Goal: Book appointment/travel/reservation

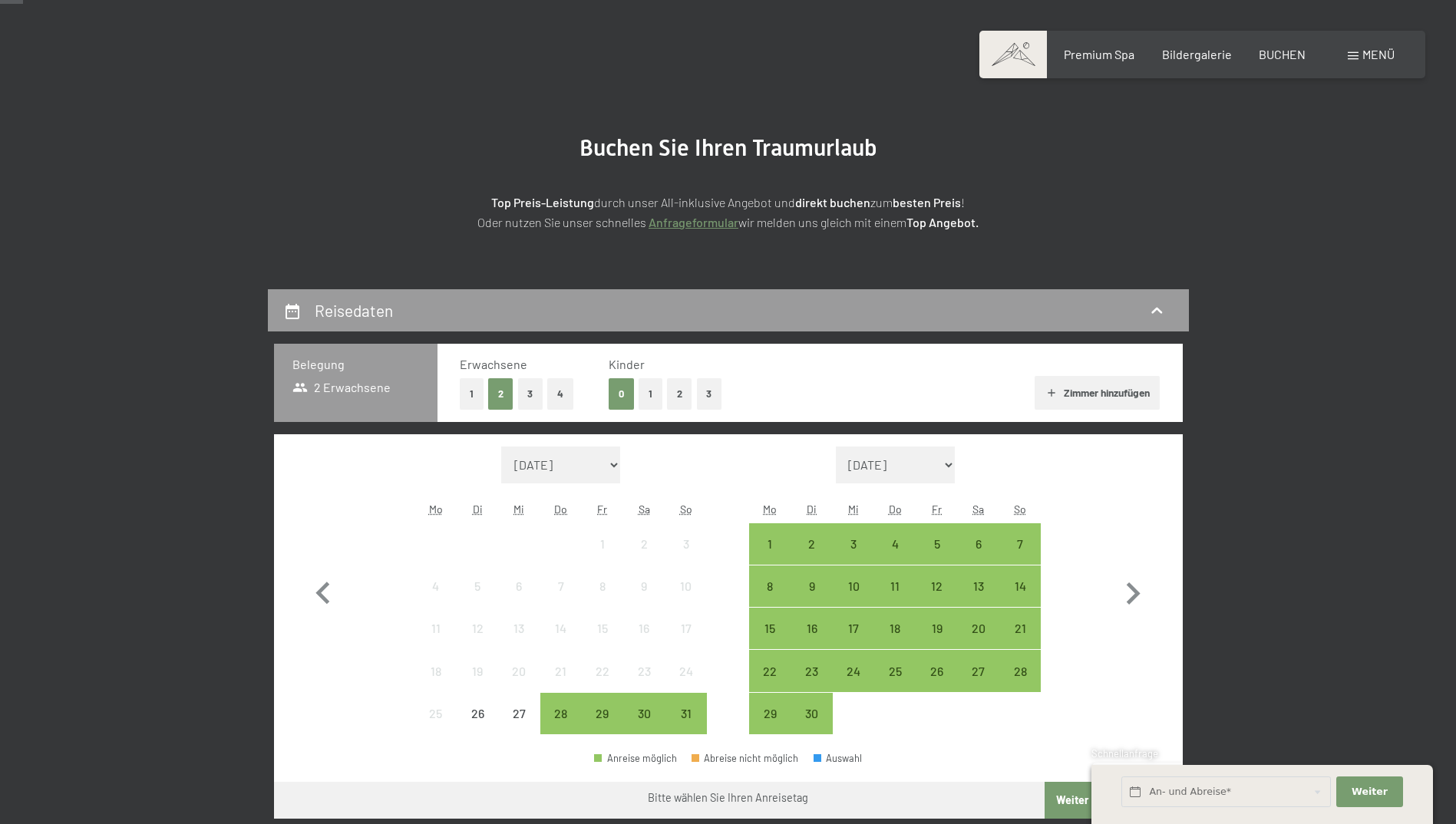
scroll to position [154, 0]
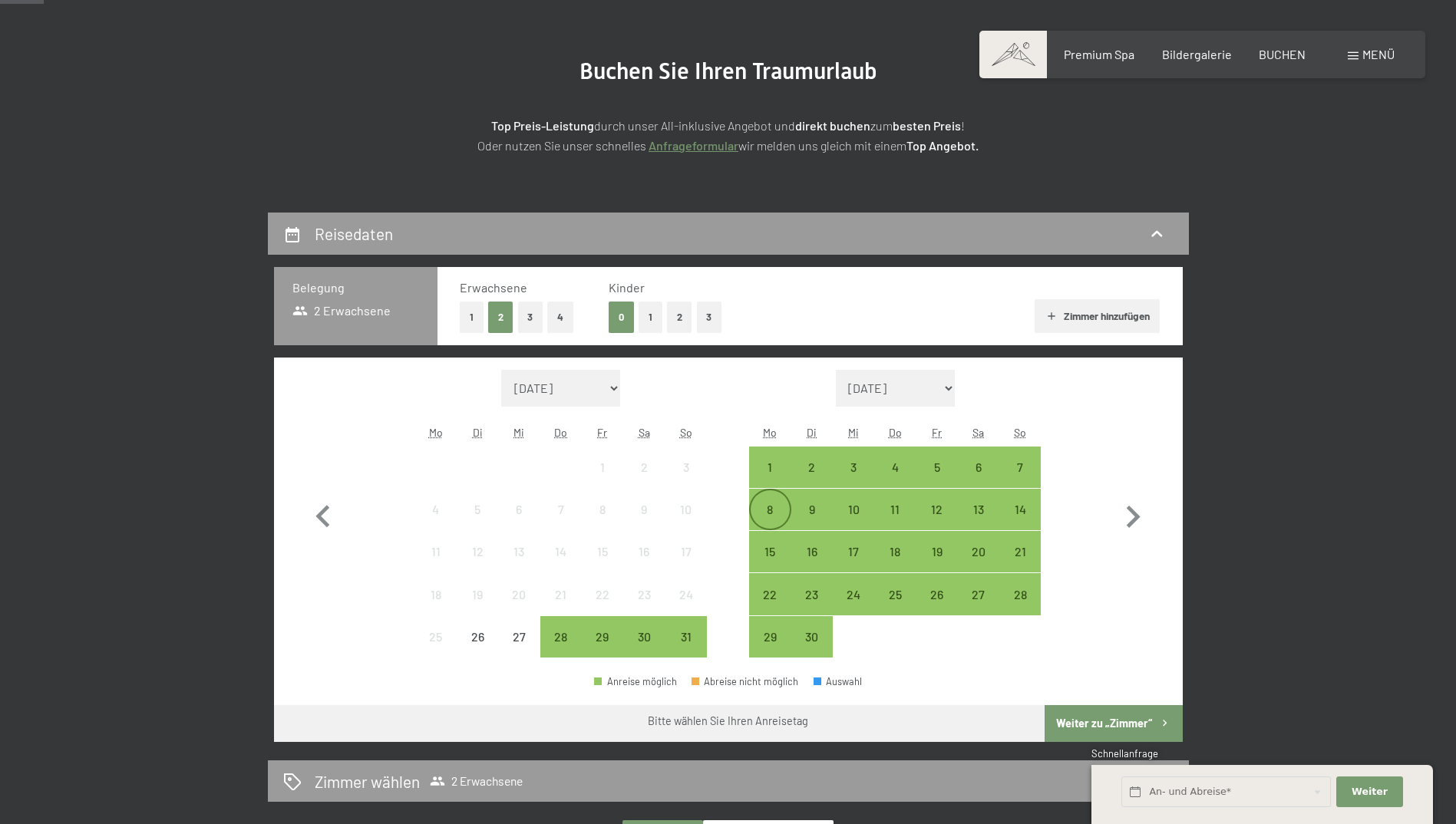
click at [774, 504] on div "8" at bounding box center [769, 522] width 38 height 38
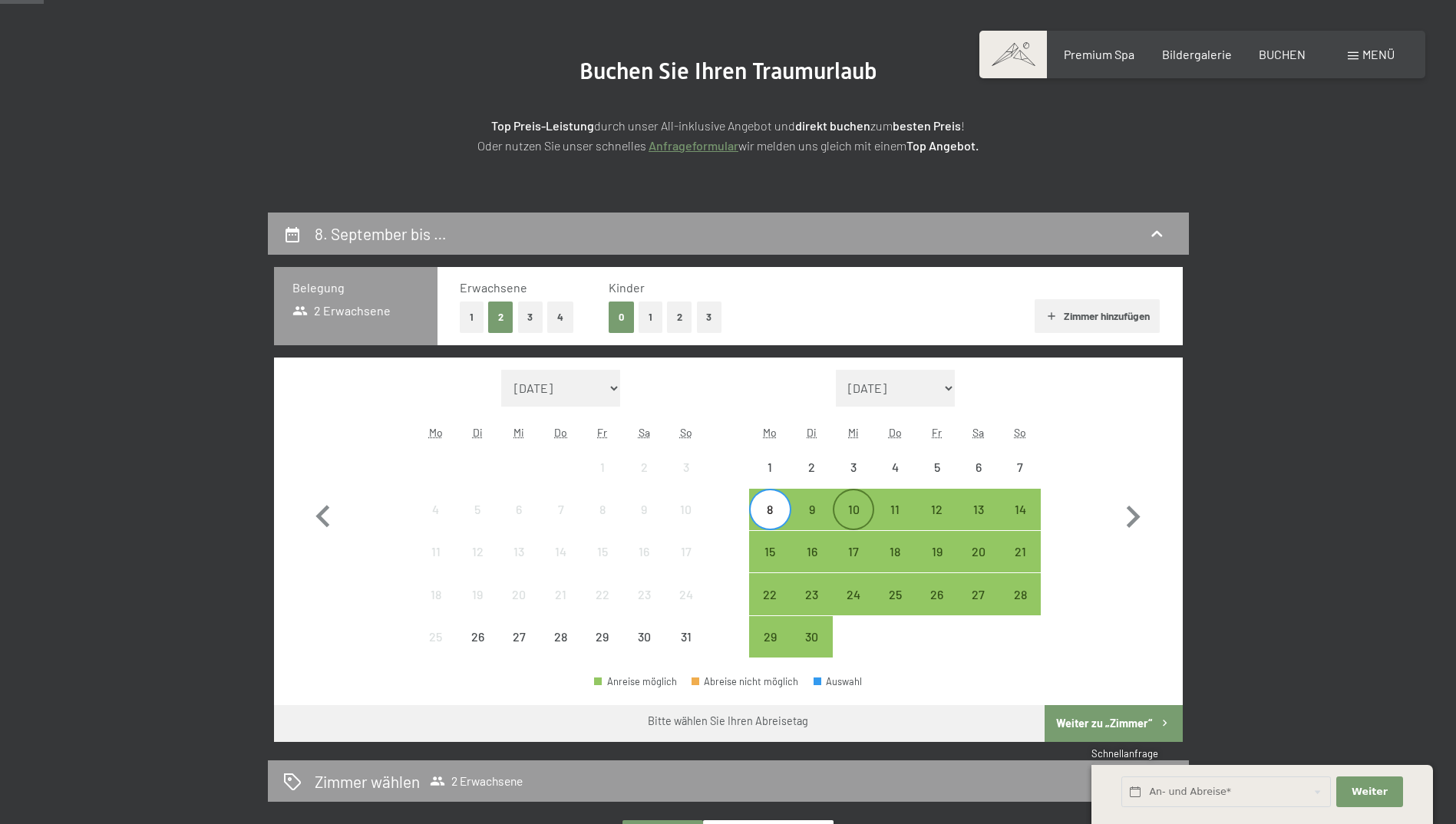
click at [845, 513] on div "10" at bounding box center [853, 522] width 38 height 38
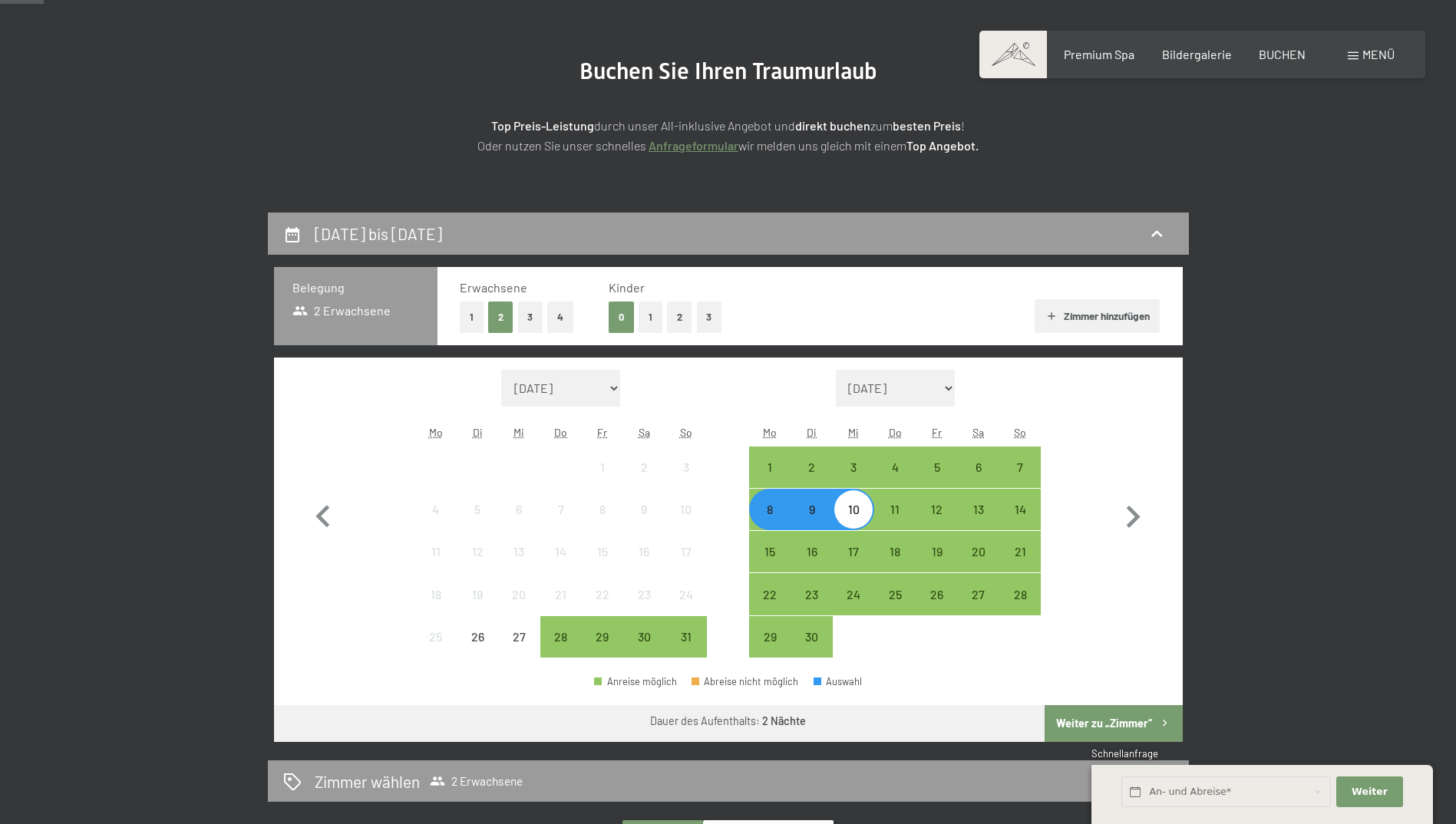
click at [1115, 722] on button "Weiter zu „Zimmer“" at bounding box center [1113, 723] width 138 height 37
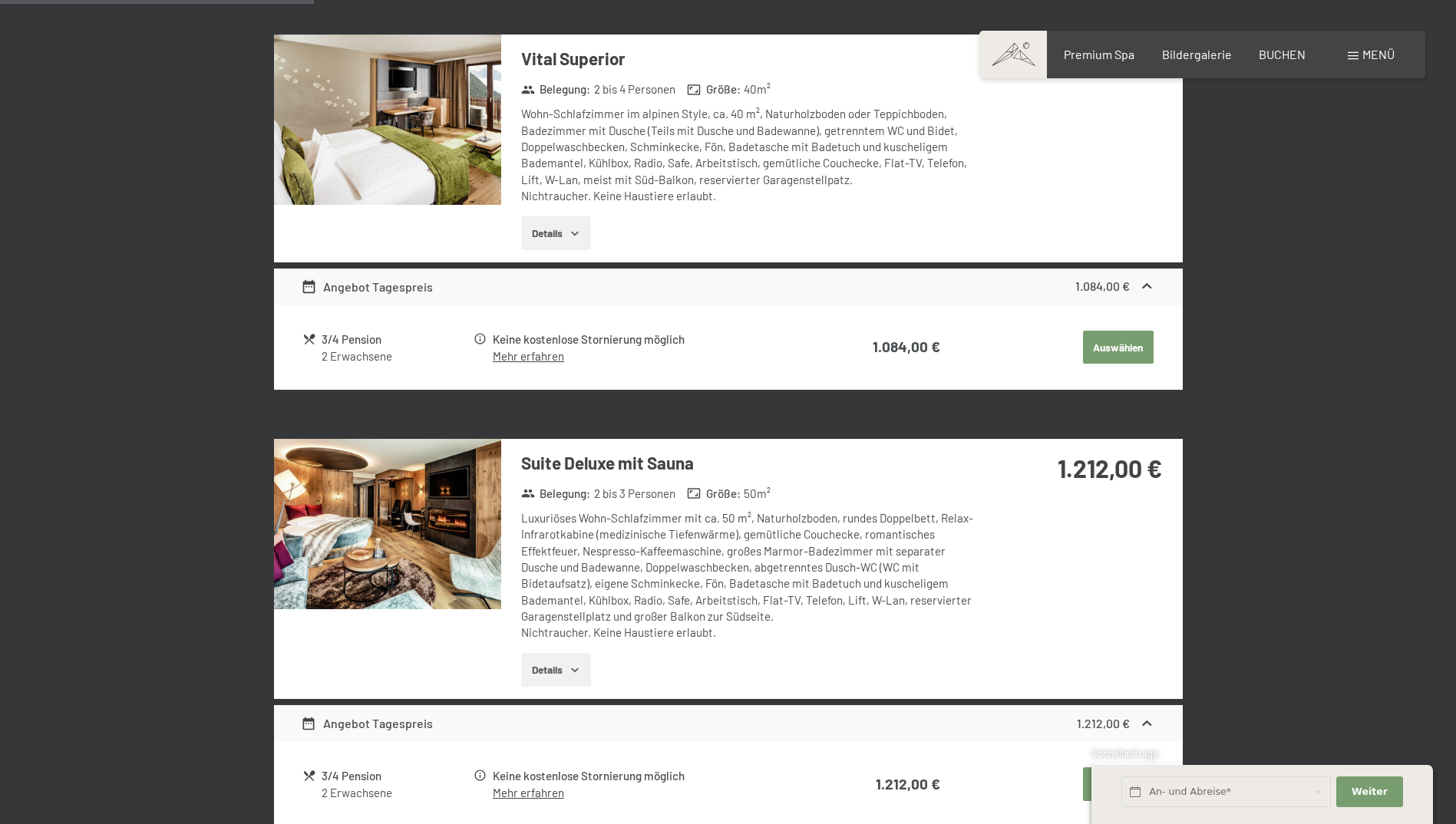
scroll to position [903, 0]
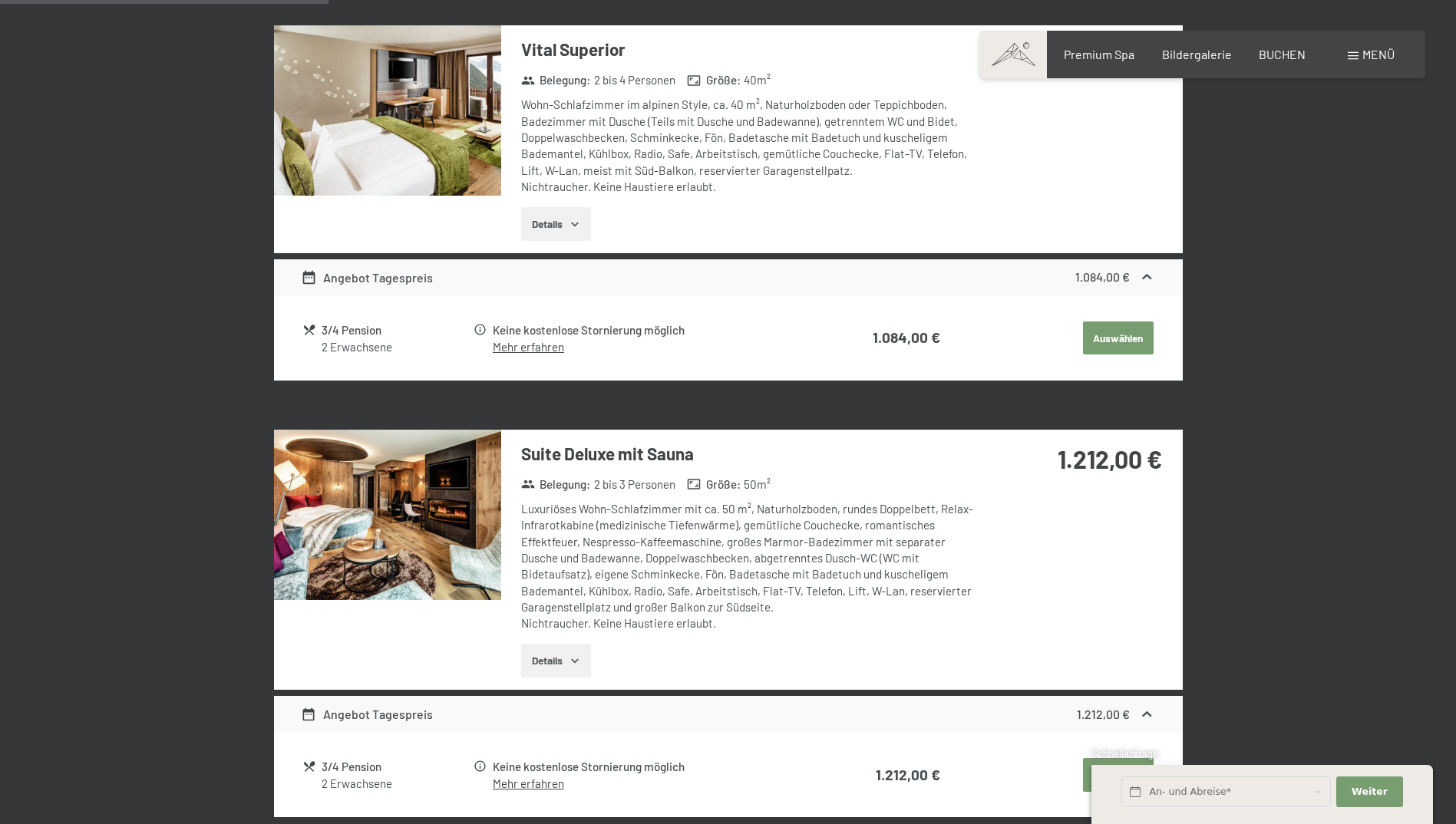
click at [432, 504] on img at bounding box center [387, 515] width 227 height 171
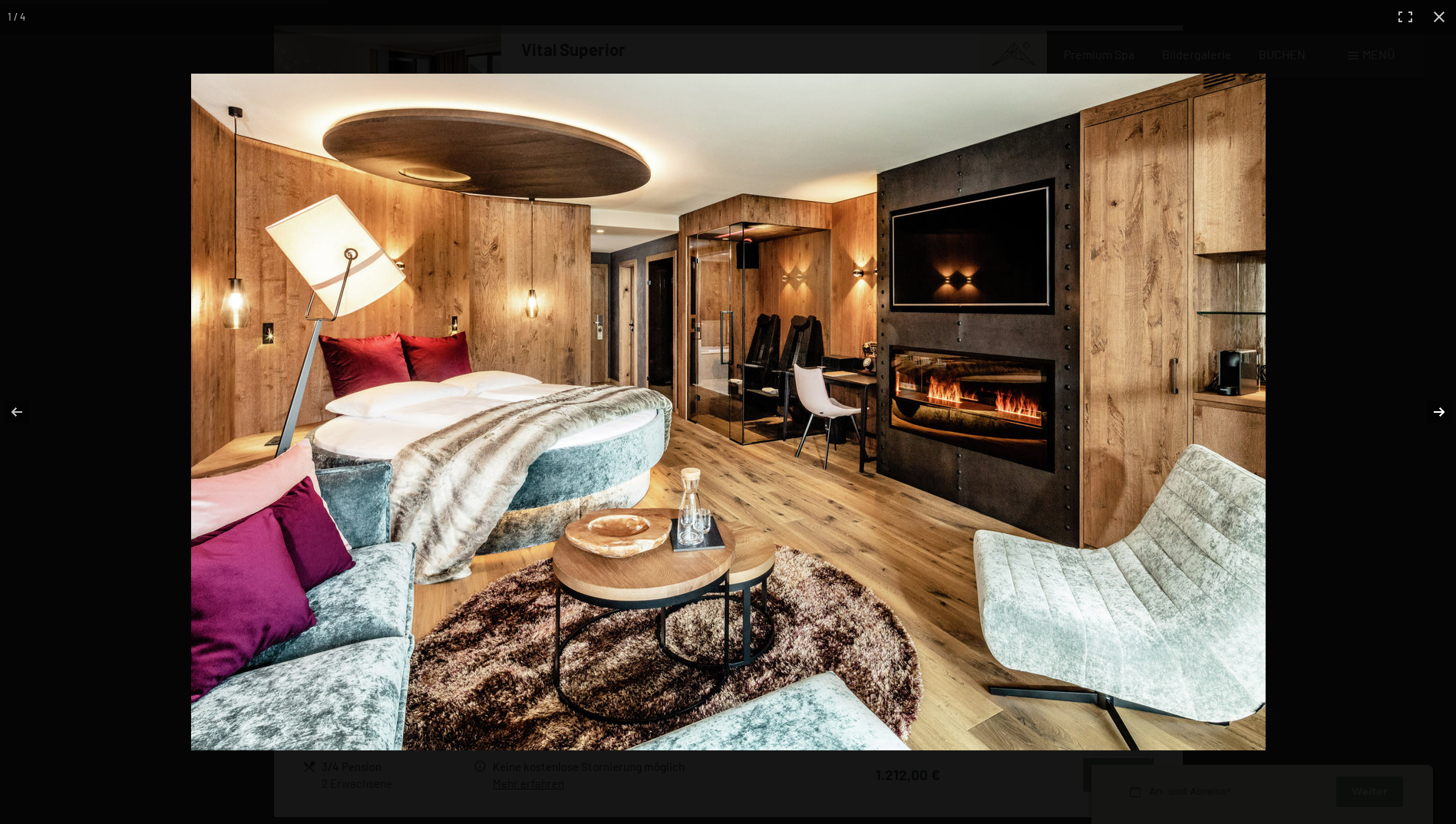
click at [1435, 415] on button "button" at bounding box center [1428, 412] width 54 height 77
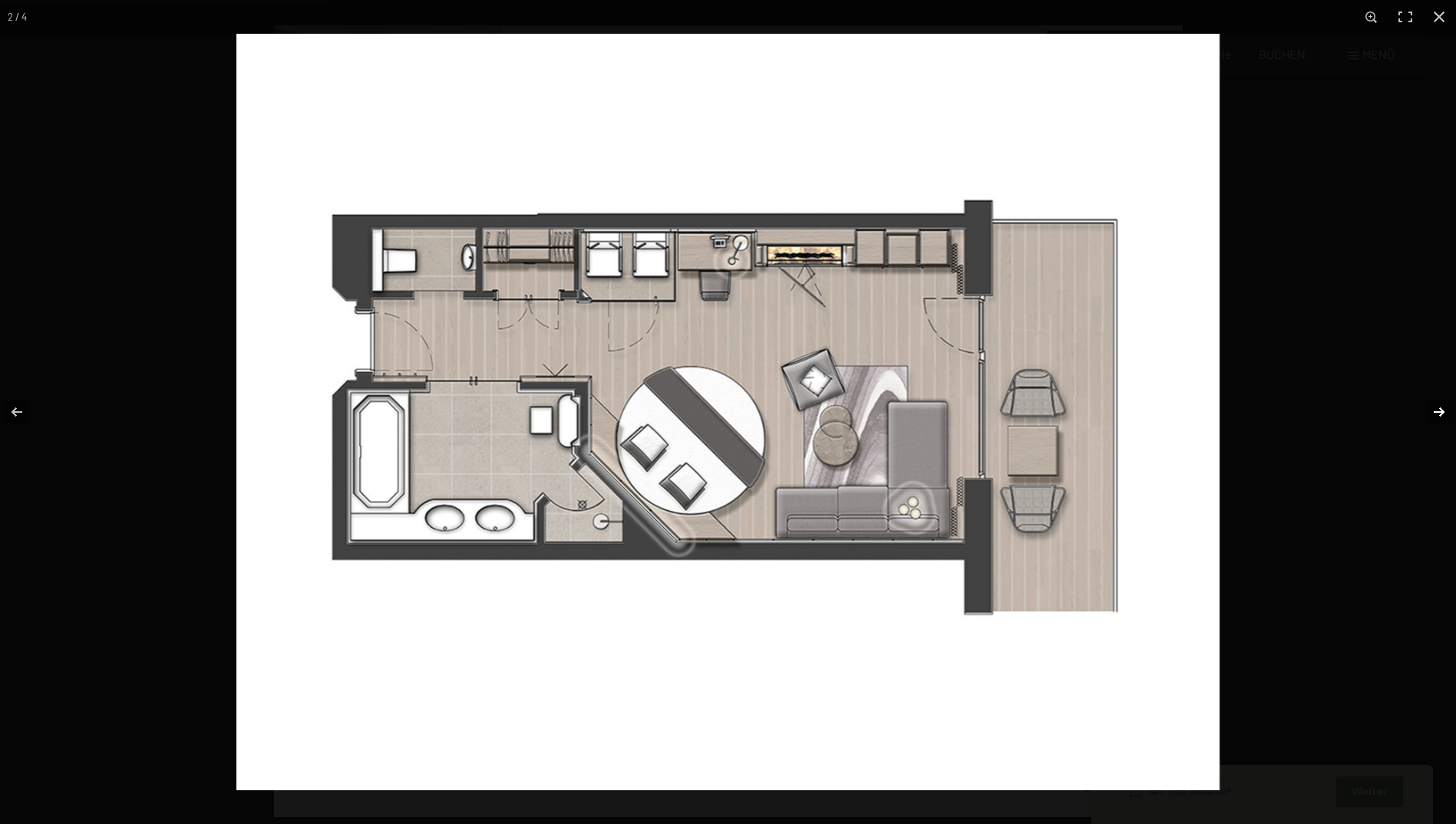
click at [1435, 415] on button "button" at bounding box center [1428, 412] width 54 height 77
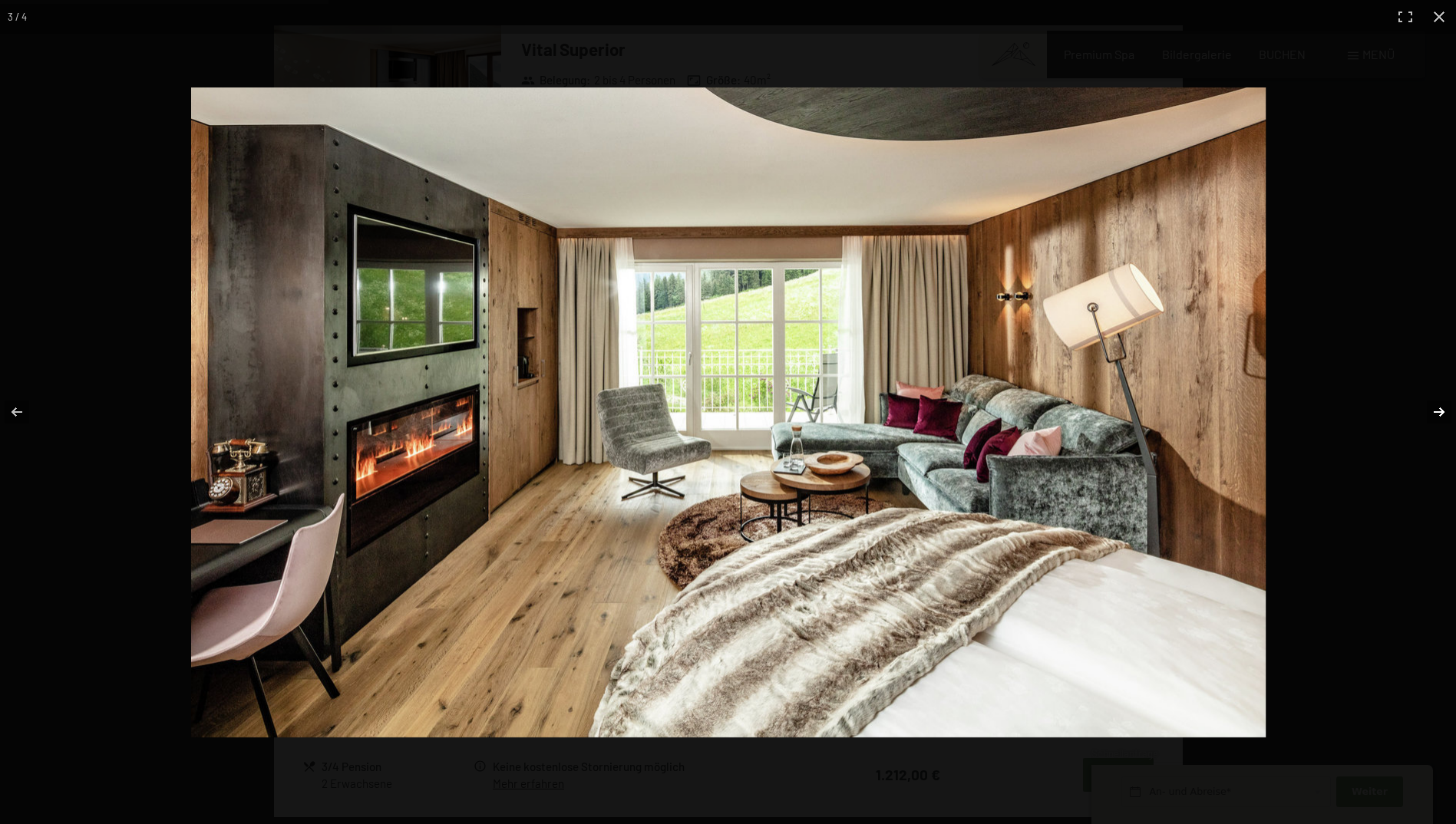
click at [1435, 415] on button "button" at bounding box center [1428, 412] width 54 height 77
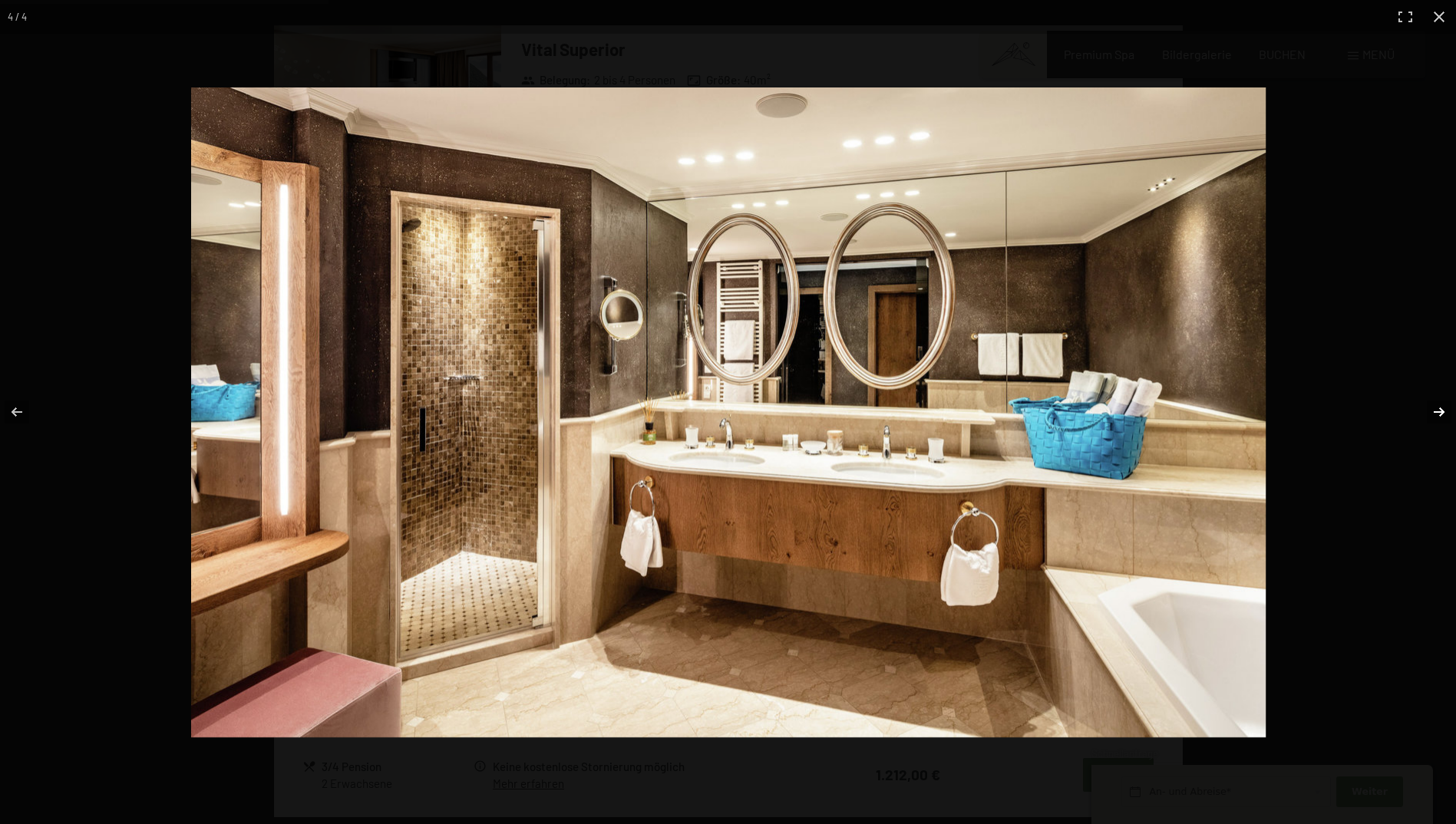
click at [1435, 415] on button "button" at bounding box center [1428, 412] width 54 height 77
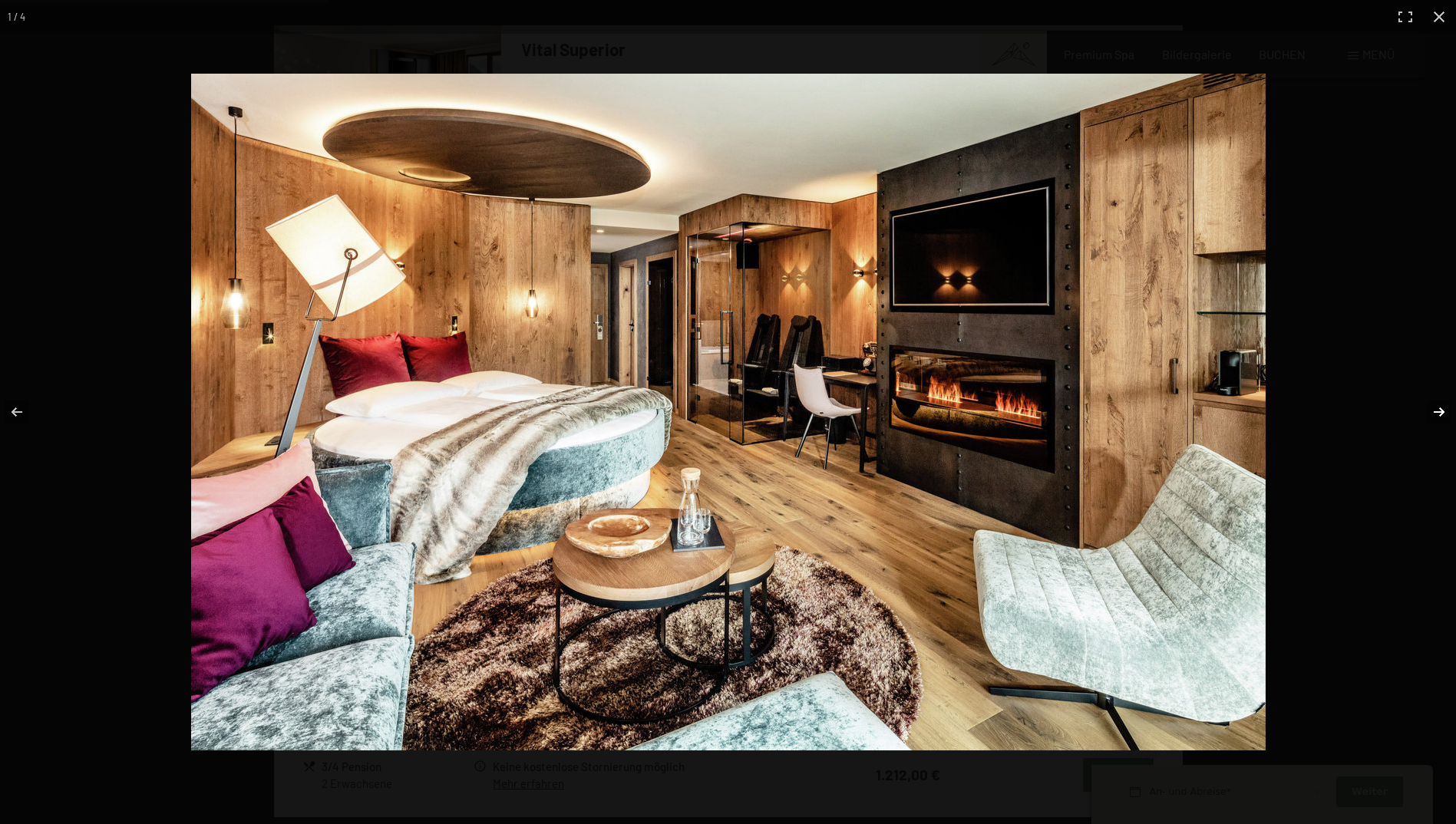
click at [1435, 415] on button "button" at bounding box center [1428, 412] width 54 height 77
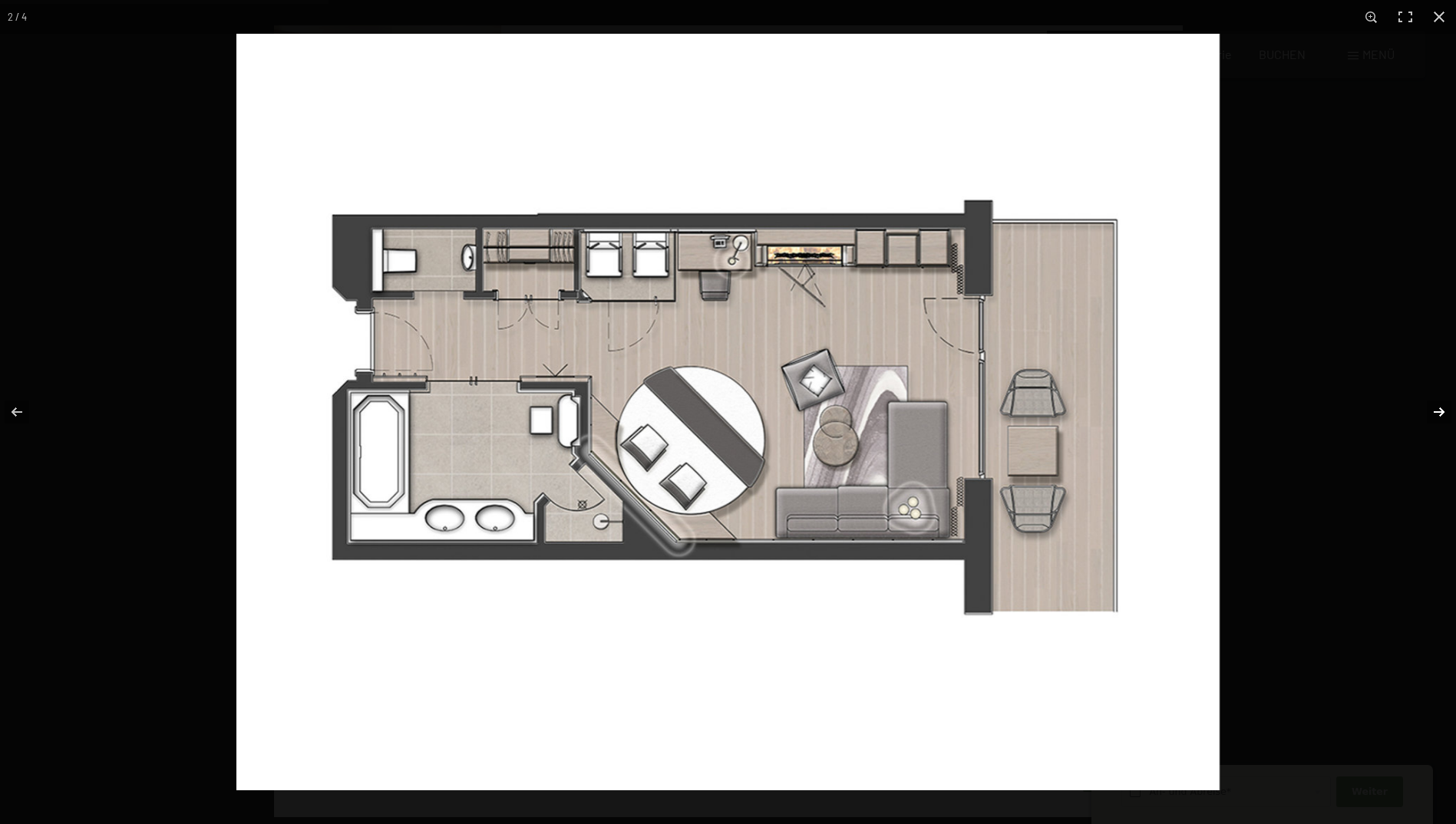
click at [1435, 415] on button "button" at bounding box center [1428, 412] width 54 height 77
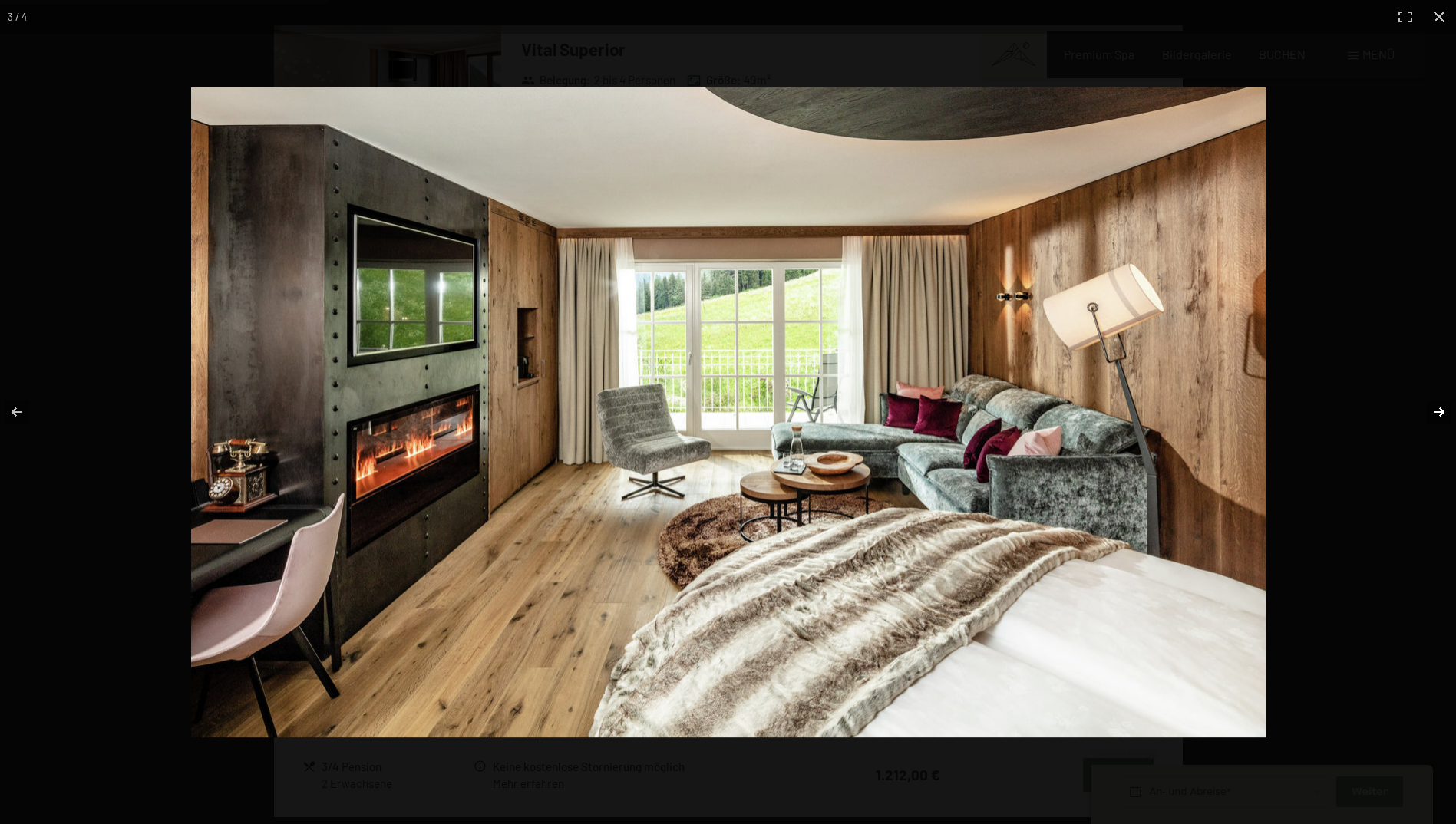
click at [1435, 415] on button "button" at bounding box center [1428, 412] width 54 height 77
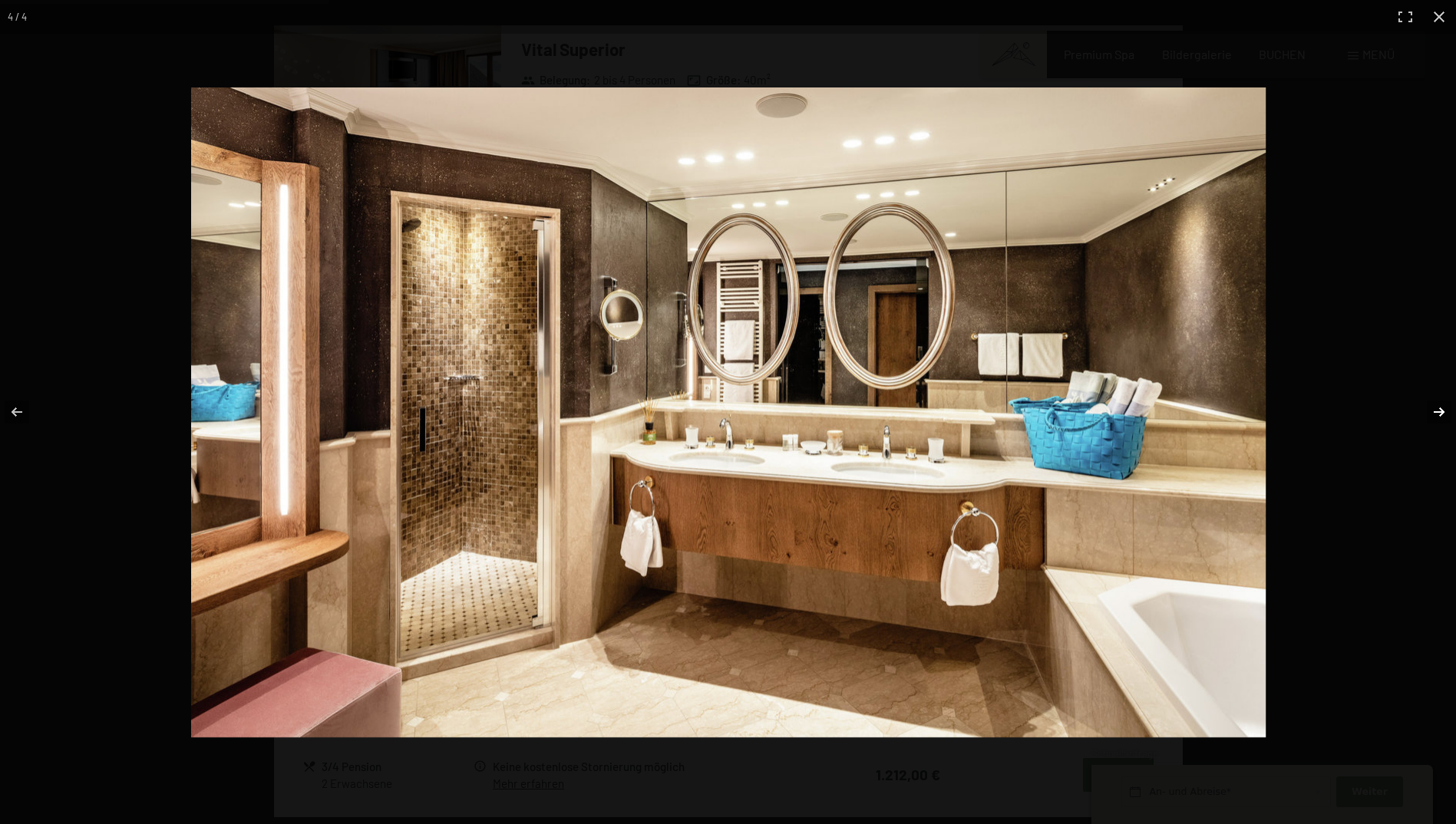
click at [1435, 415] on button "button" at bounding box center [1428, 412] width 54 height 77
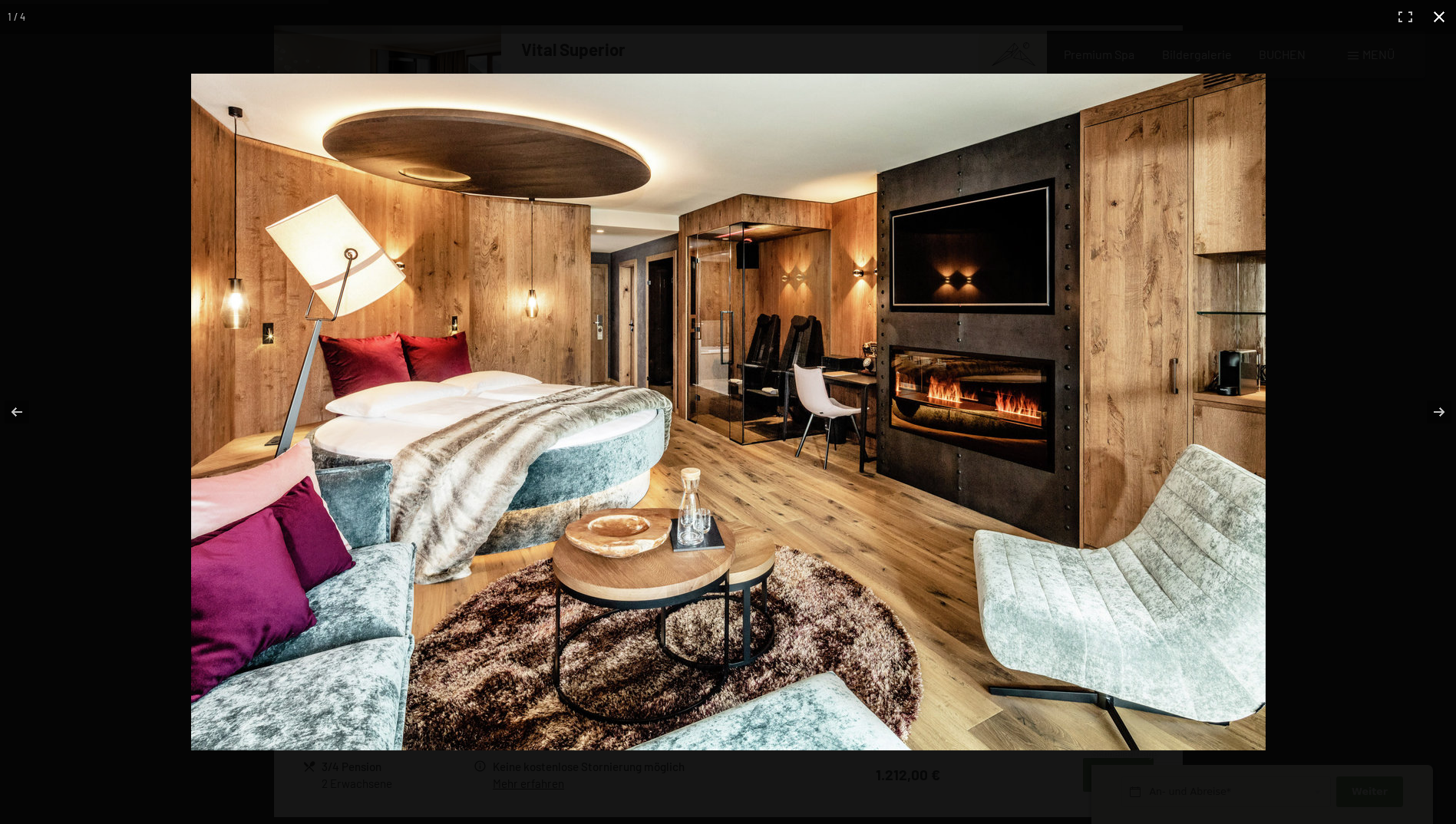
click at [1440, 10] on button "button" at bounding box center [1439, 17] width 34 height 34
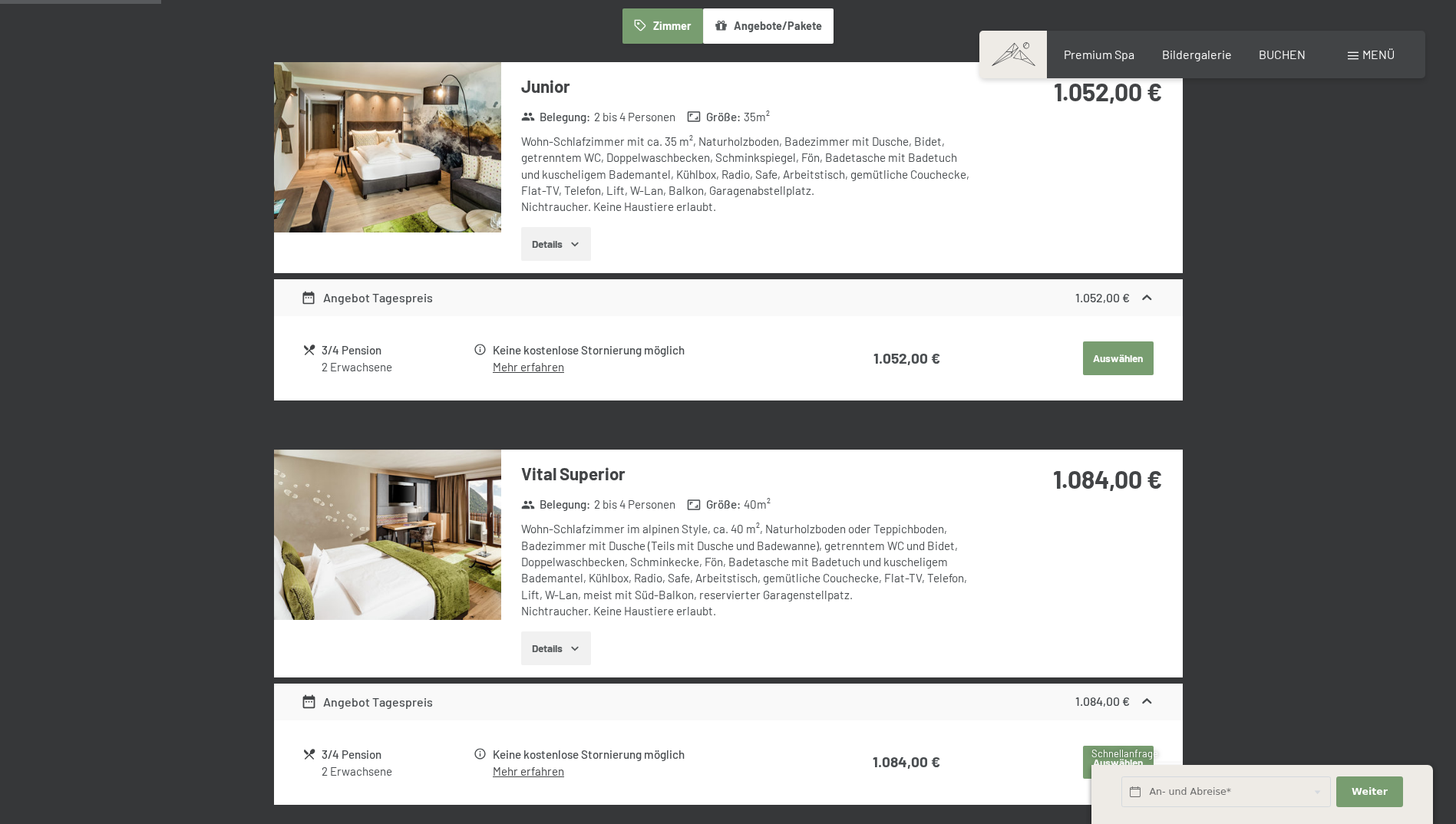
scroll to position [443, 0]
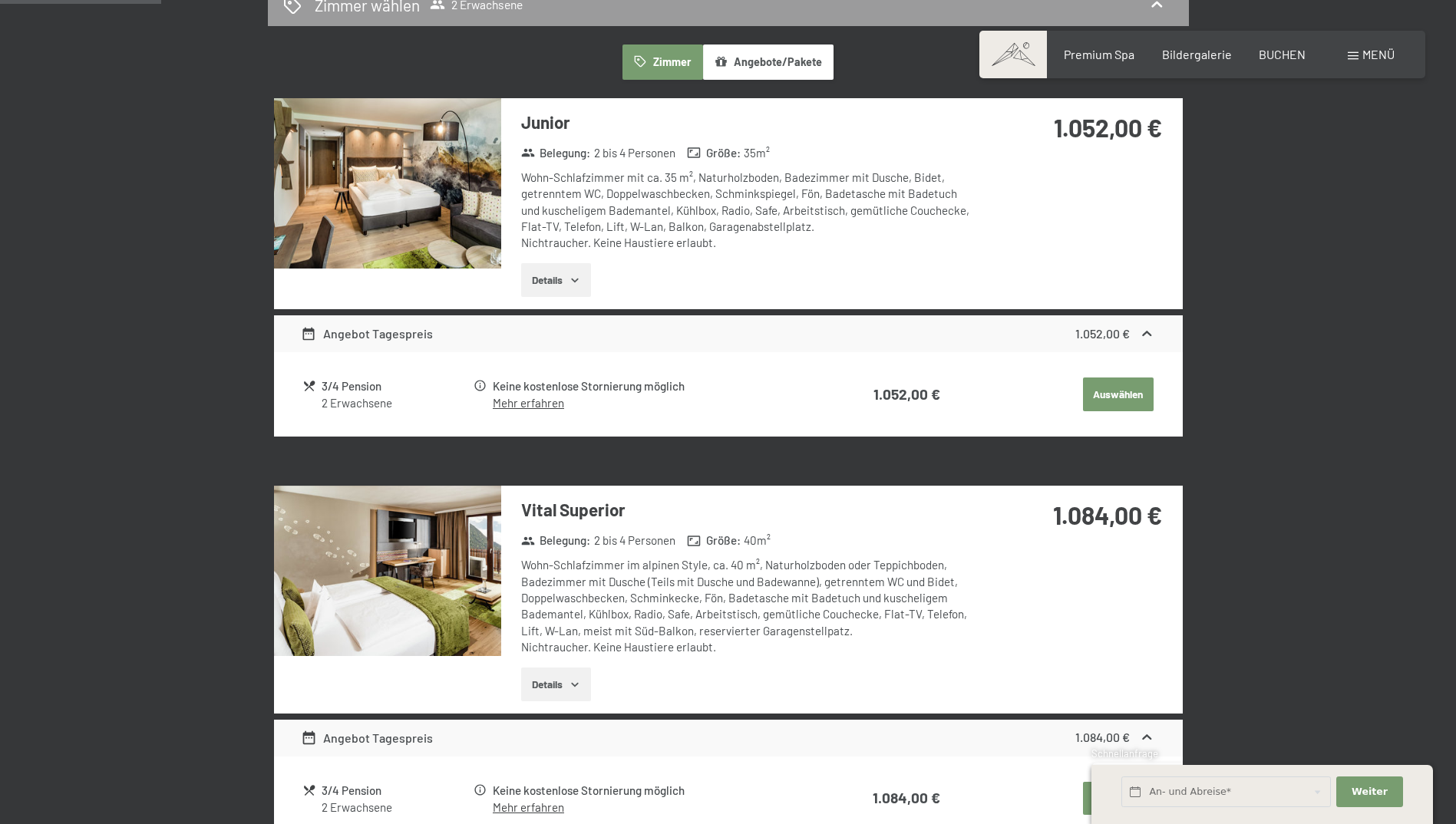
click at [412, 212] on img at bounding box center [387, 184] width 227 height 171
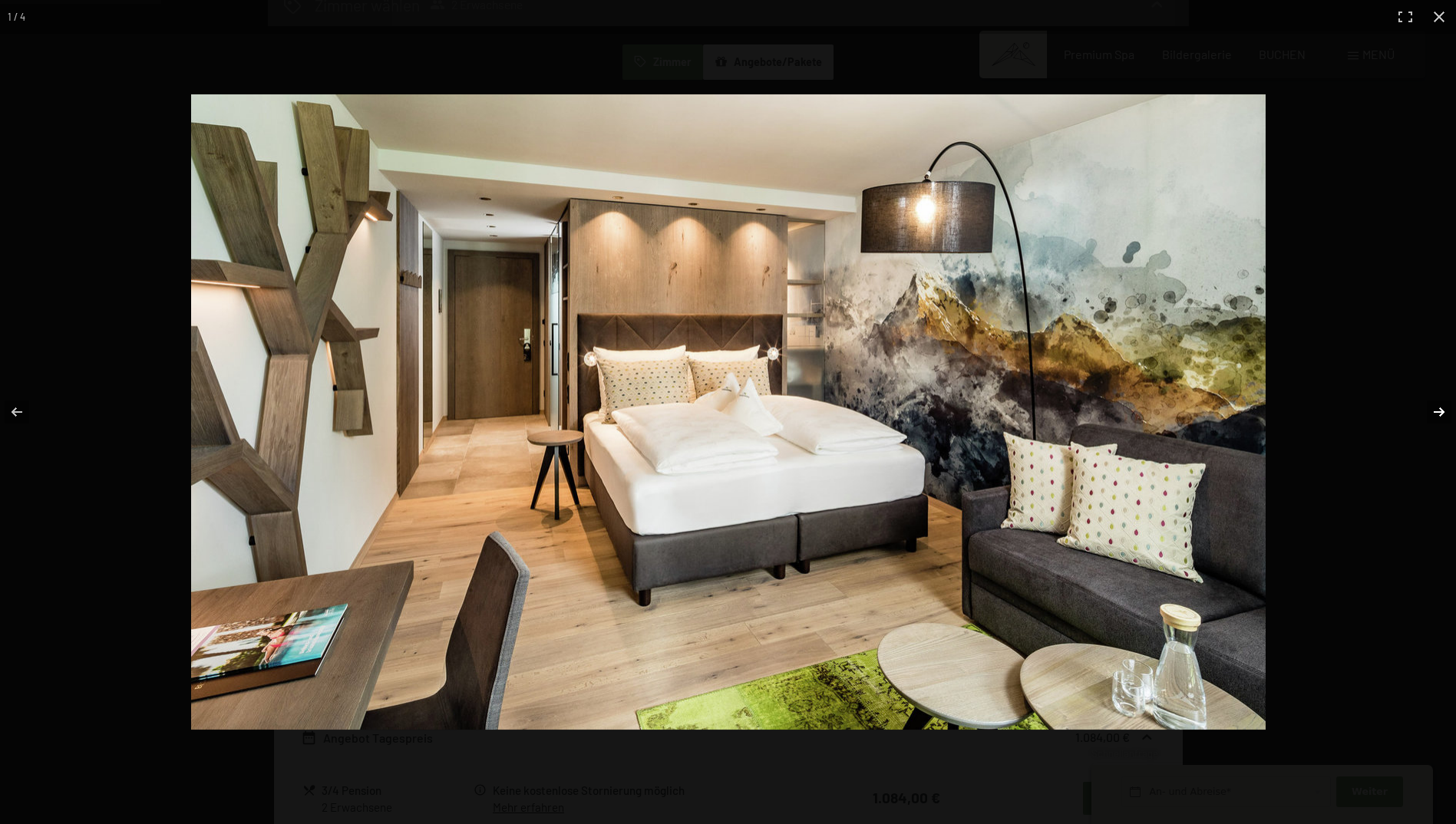
click at [1431, 415] on button "button" at bounding box center [1428, 412] width 54 height 77
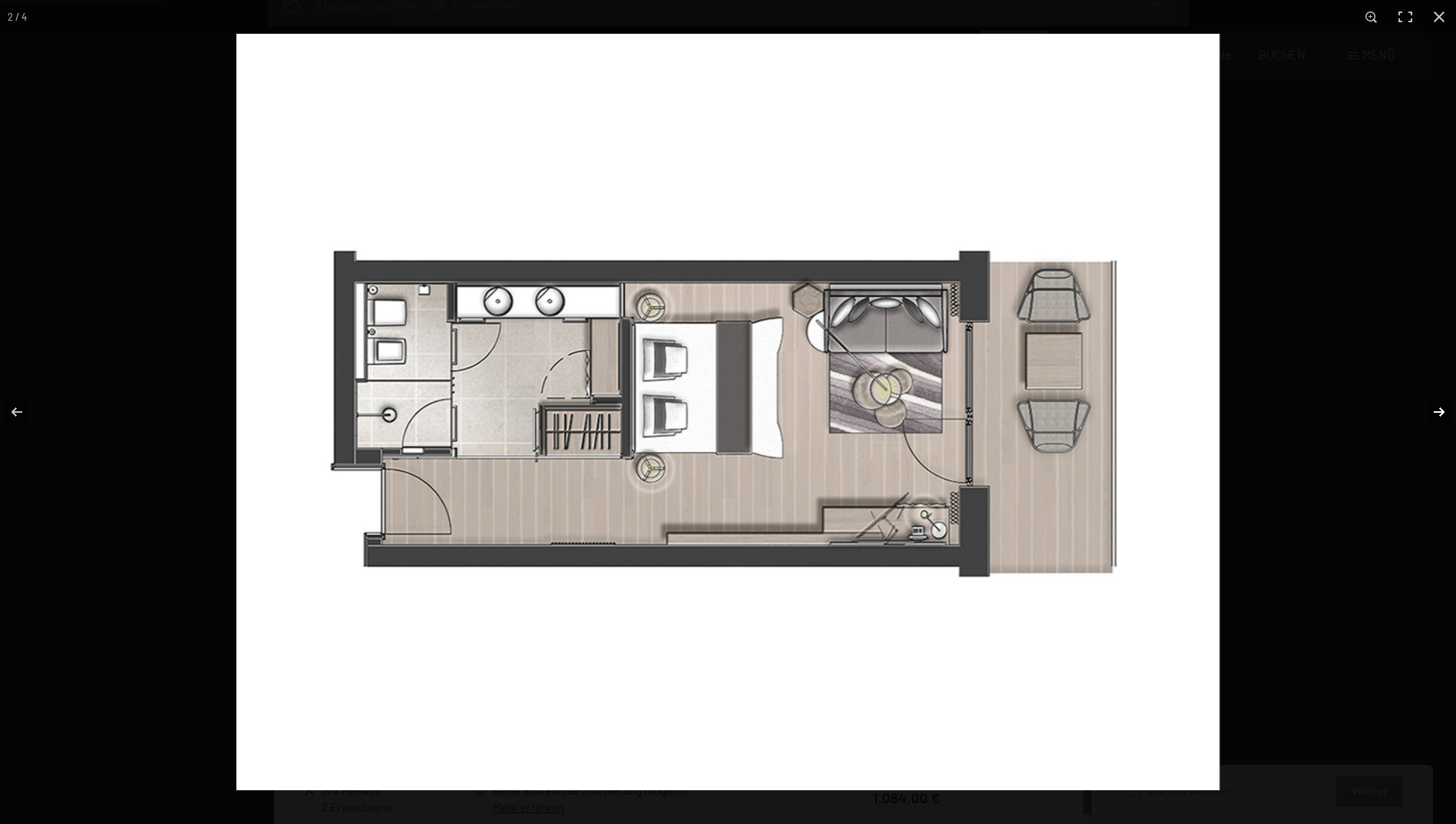
click at [1431, 415] on button "button" at bounding box center [1428, 412] width 54 height 77
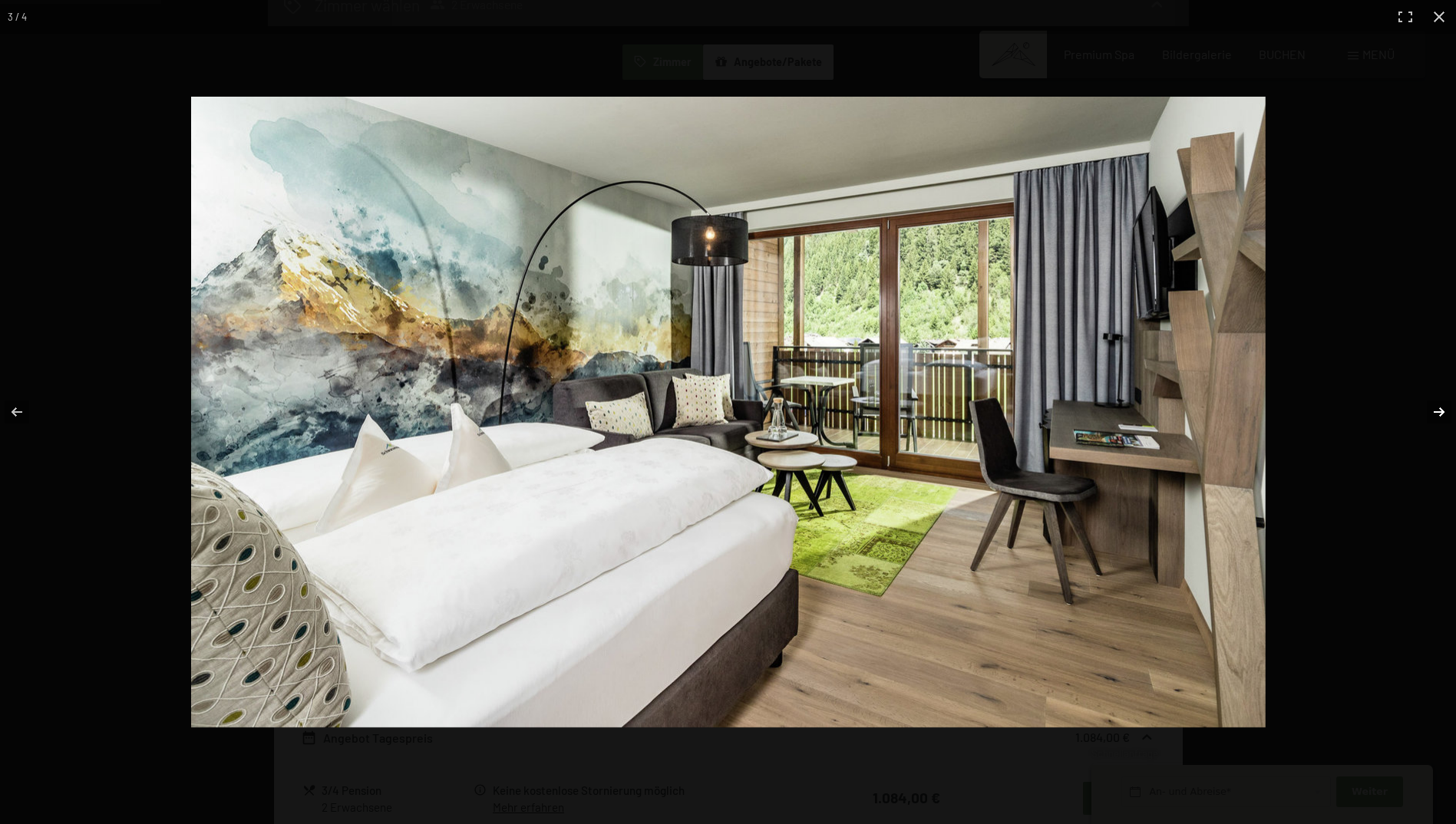
click at [1431, 415] on button "button" at bounding box center [1428, 412] width 54 height 77
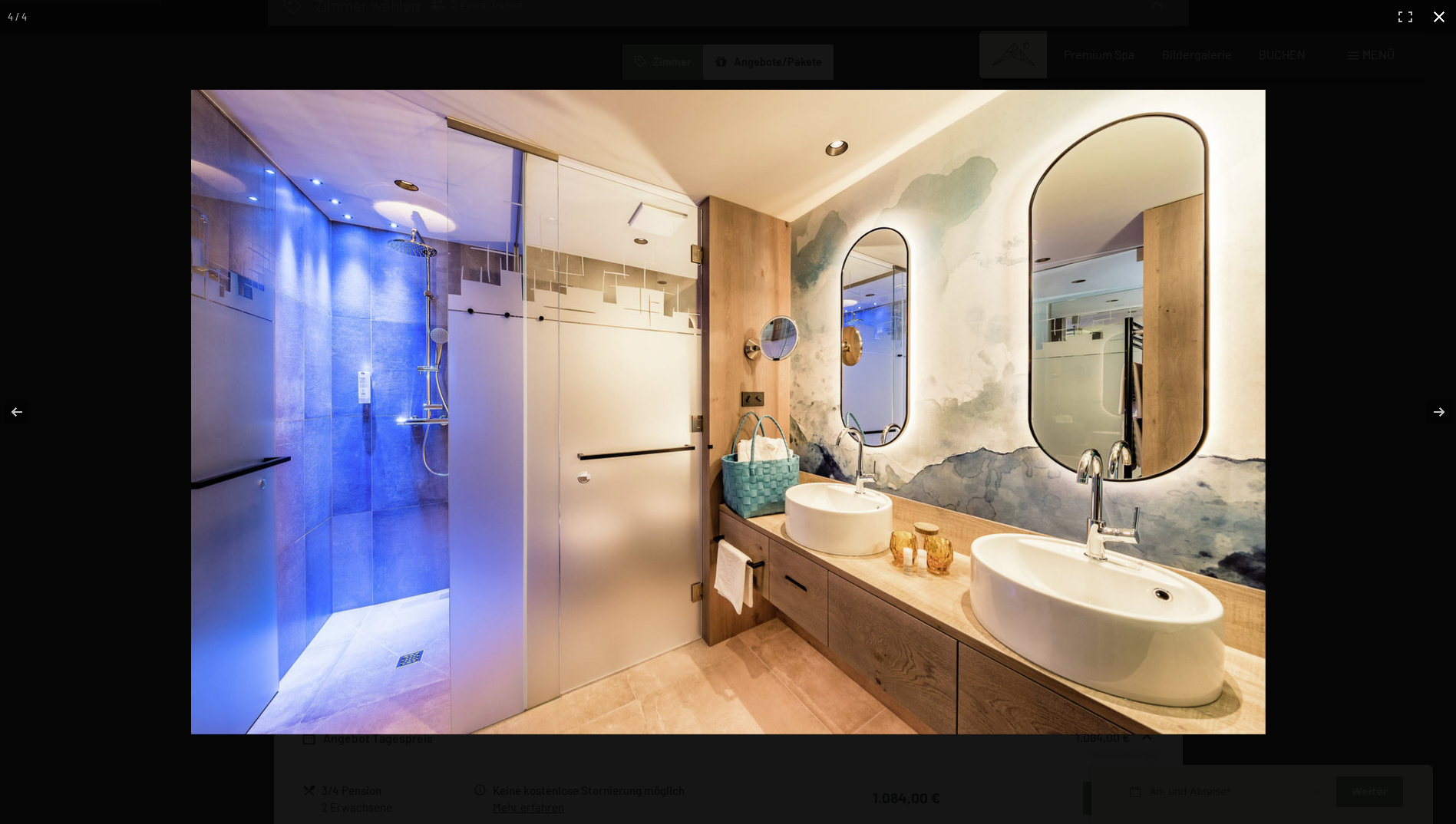
click at [1435, 16] on button "button" at bounding box center [1439, 17] width 34 height 34
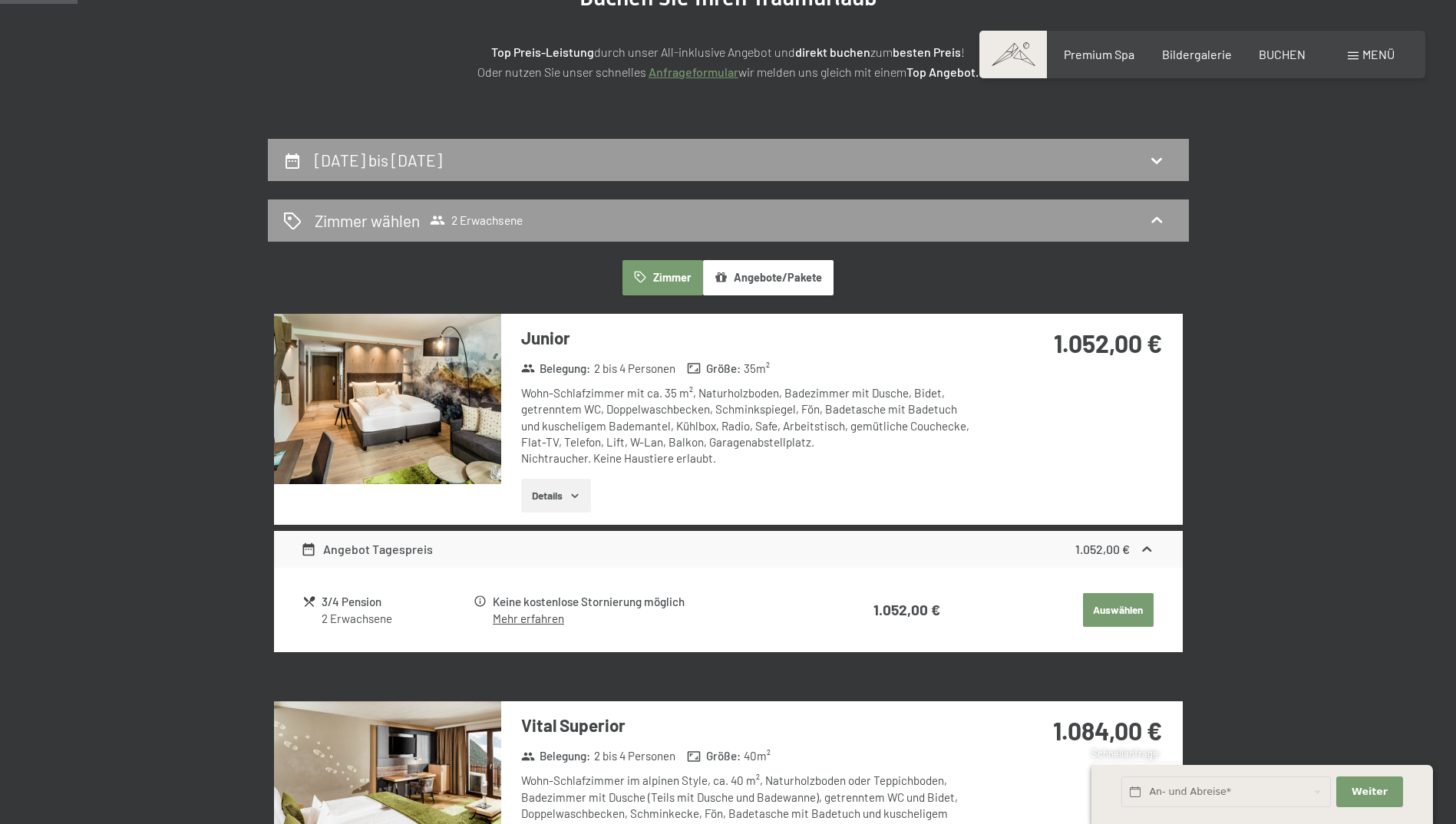
scroll to position [212, 0]
